Goal: Information Seeking & Learning: Learn about a topic

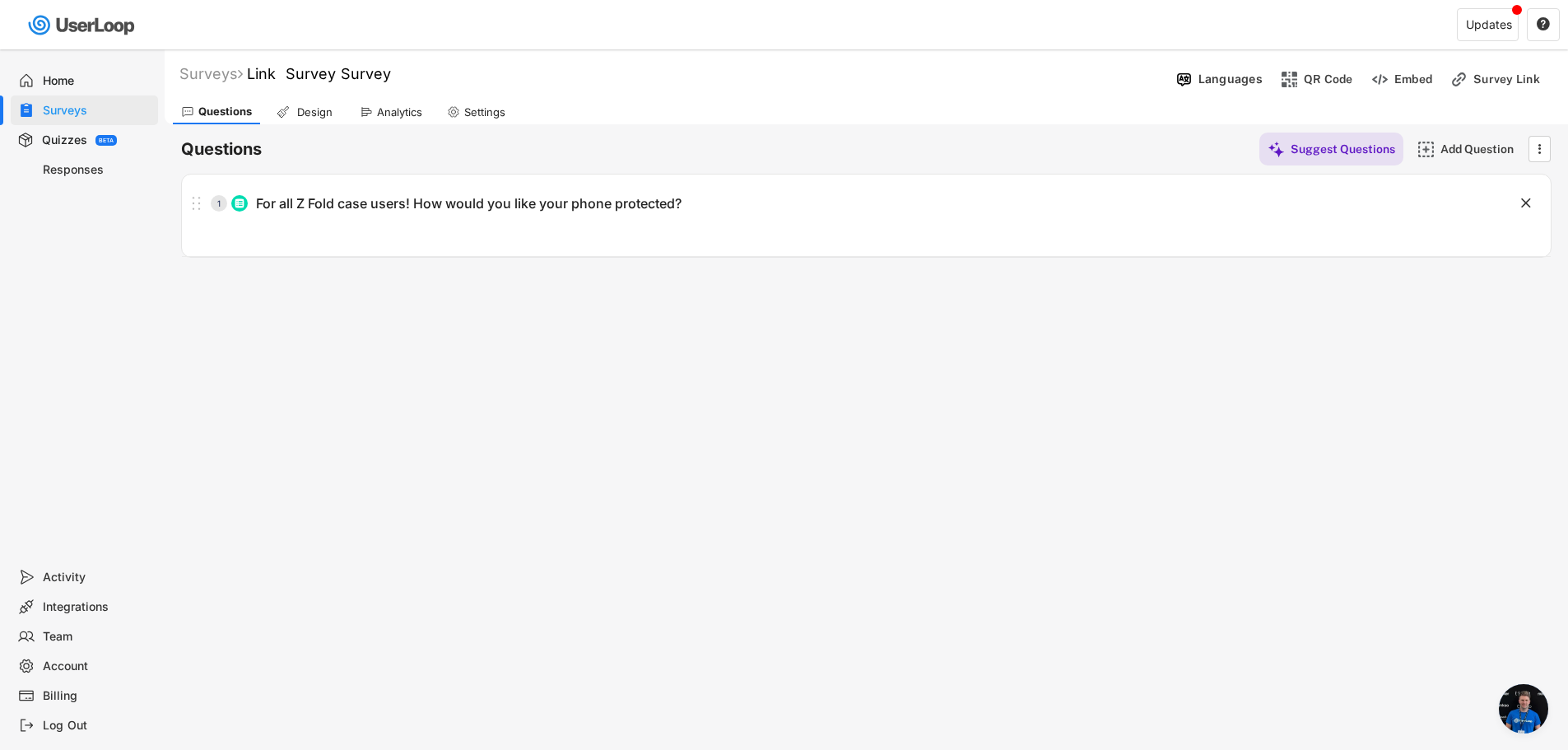
scroll to position [318, 0]
click at [315, 111] on div "Design" at bounding box center [314, 112] width 41 height 14
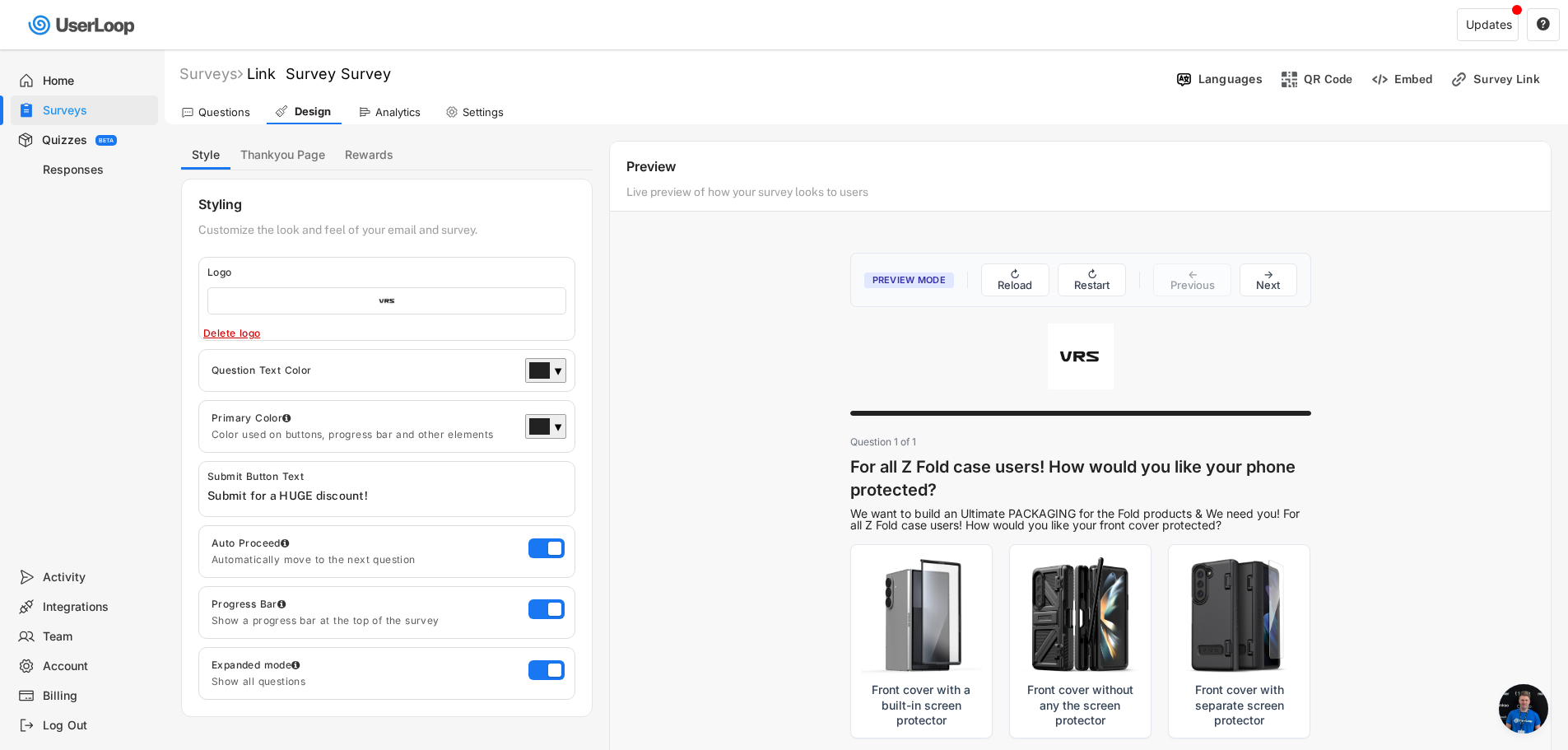
click at [373, 113] on div "Analytics" at bounding box center [389, 111] width 79 height 25
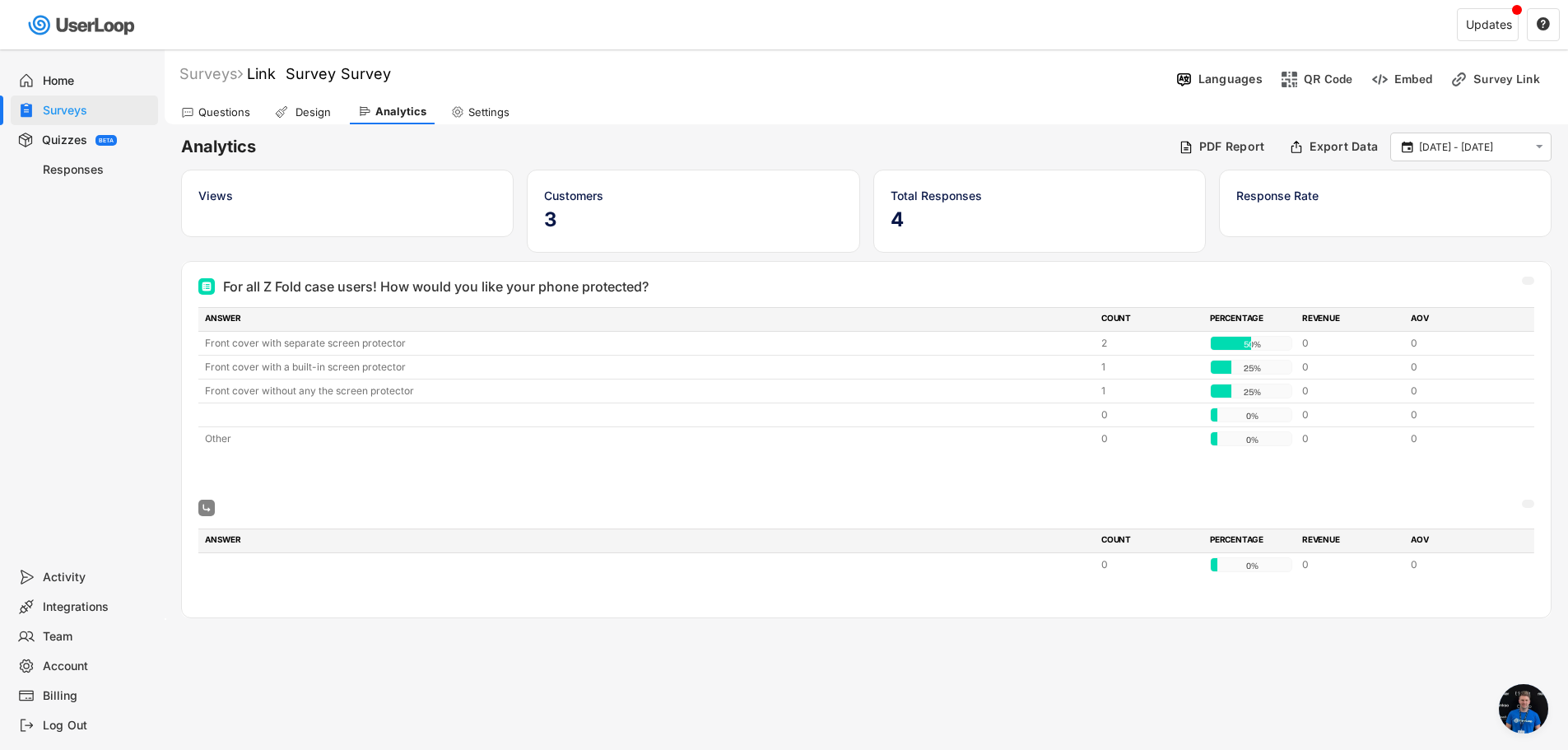
scroll to position [318, 0]
click at [1015, 60] on div "Surveys Link Survey Survey Languages QR Code Embed Survey Link" at bounding box center [867, 75] width 1403 height 41
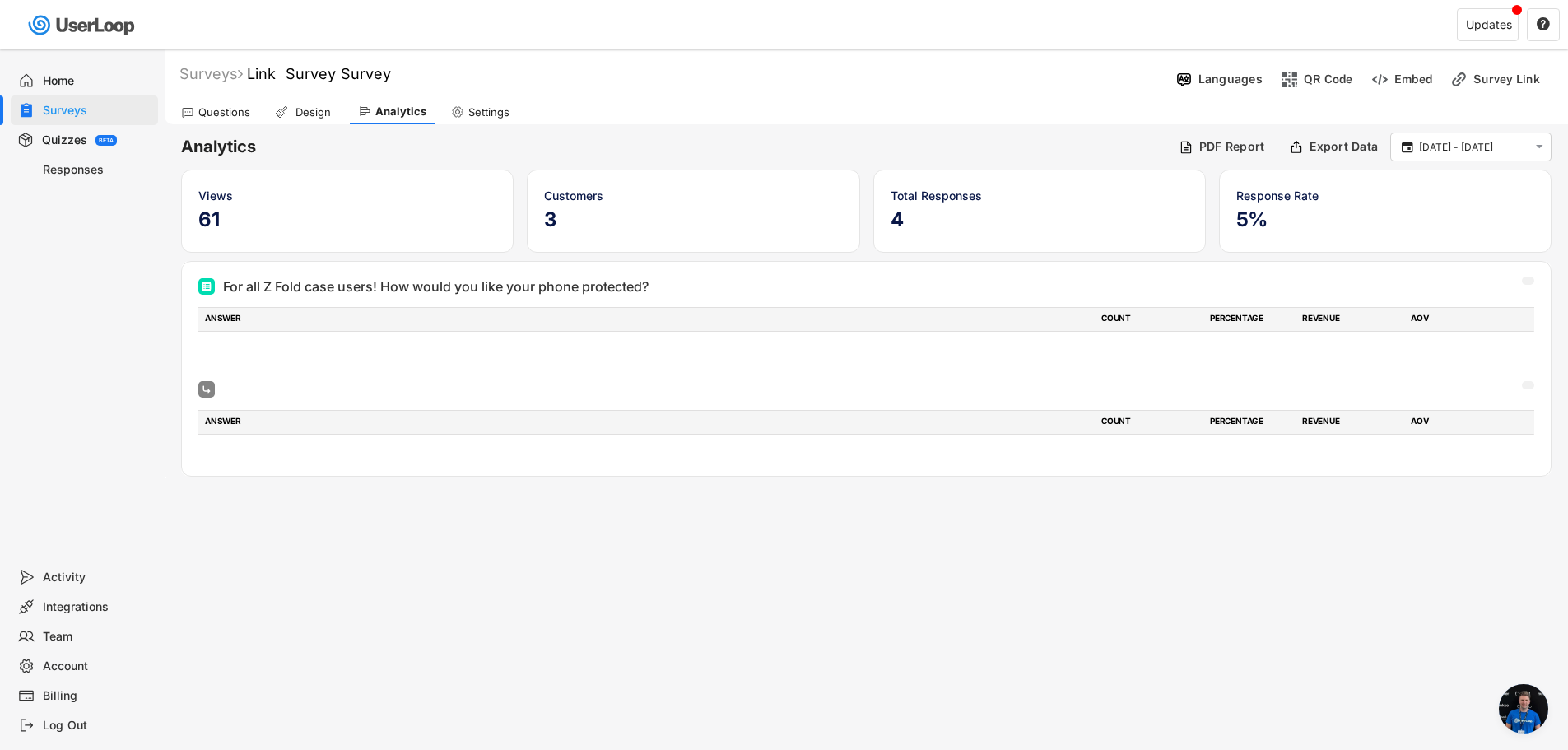
scroll to position [318, 0]
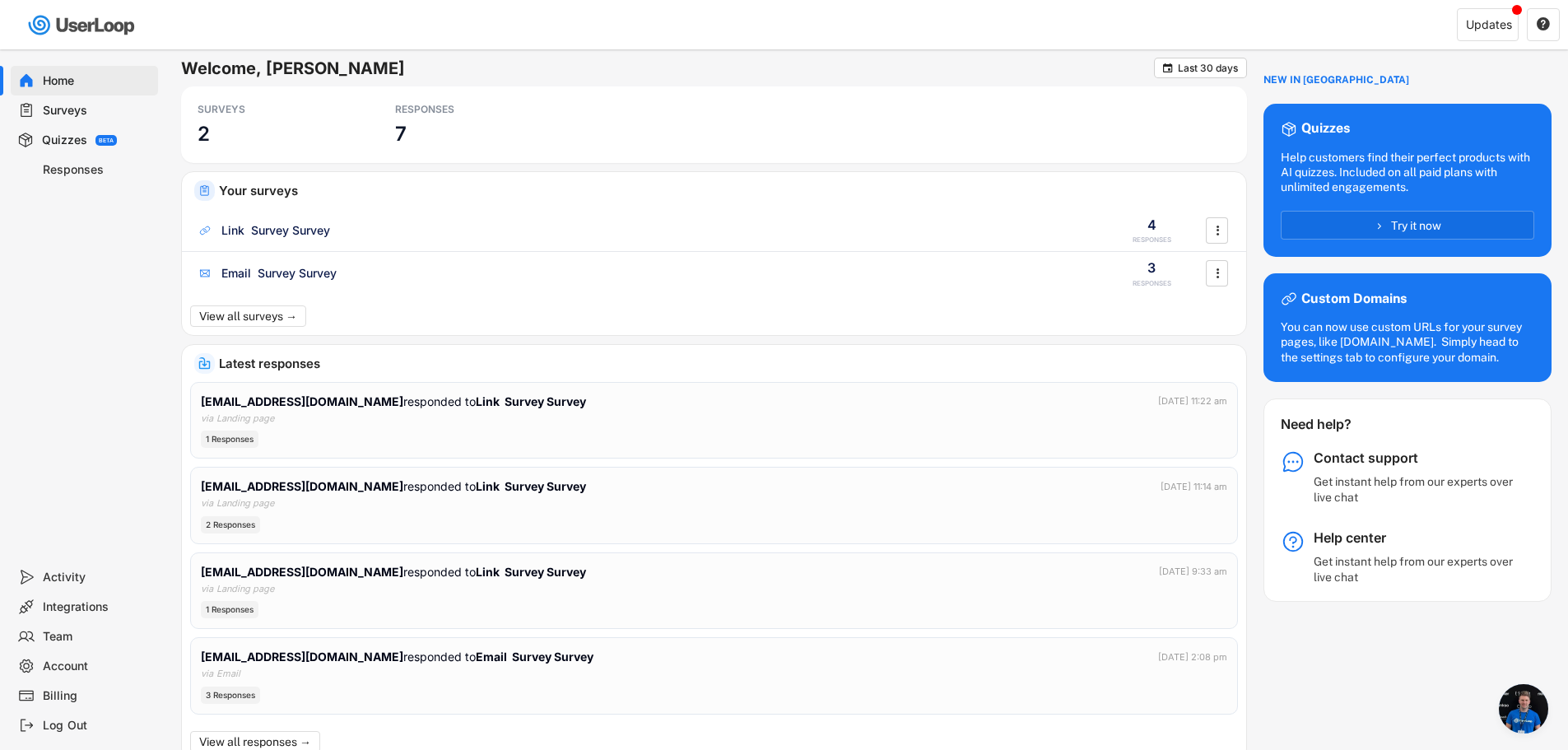
scroll to position [318, 0]
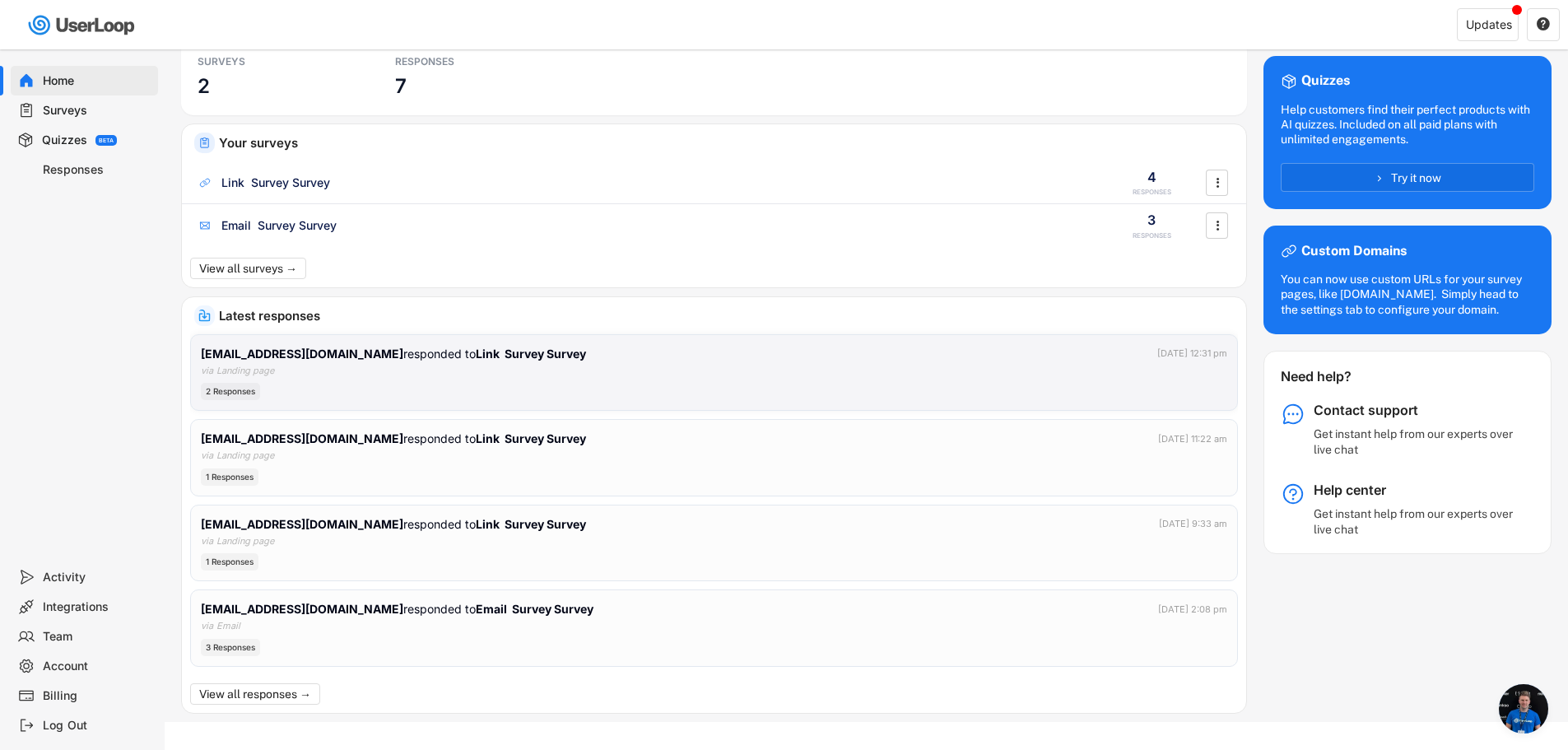
scroll to position [69, 0]
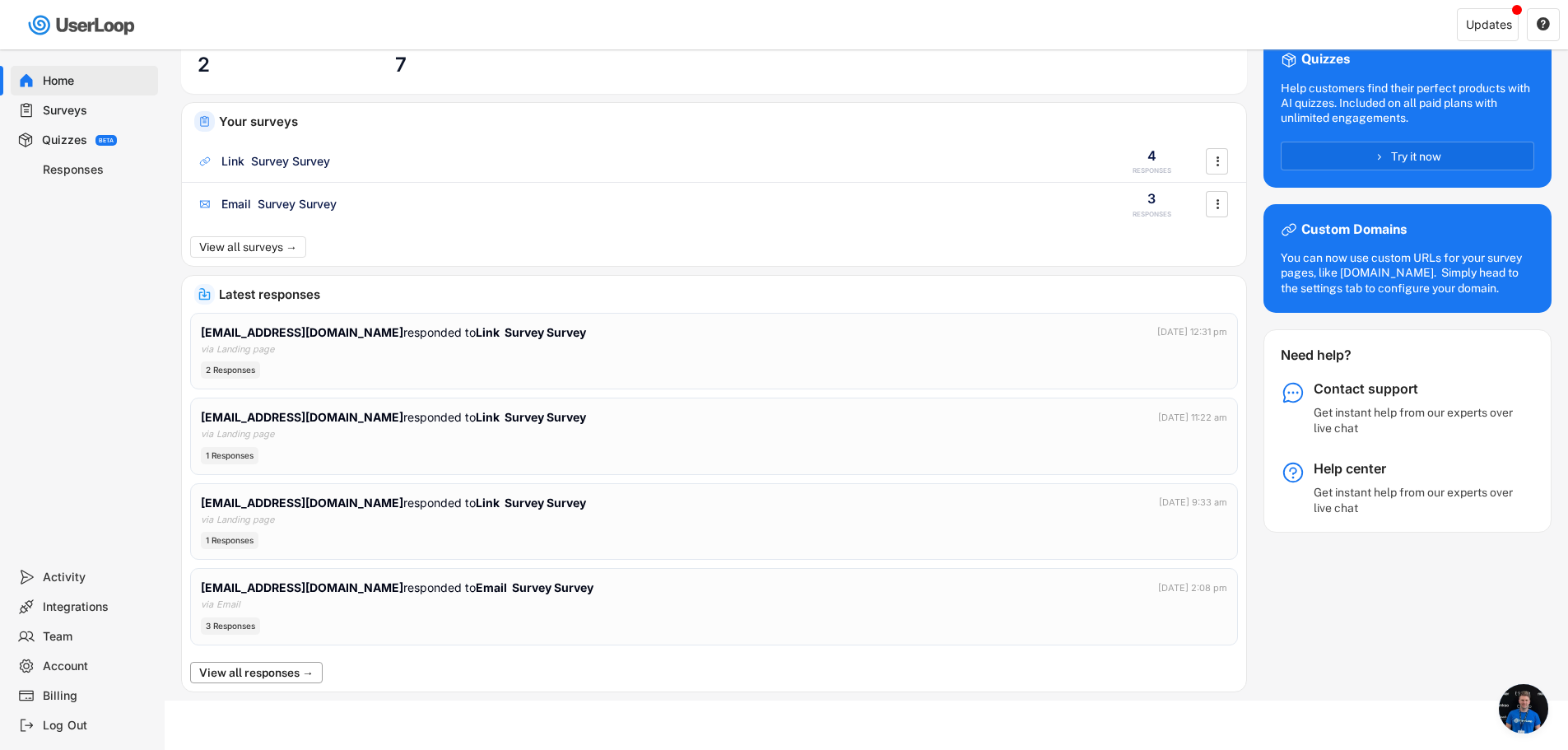
drag, startPoint x: 299, startPoint y: 673, endPoint x: 308, endPoint y: 671, distance: 9.2
click at [307, 671] on button "View all responses →" at bounding box center [256, 672] width 132 height 22
